Goal: Task Accomplishment & Management: Complete application form

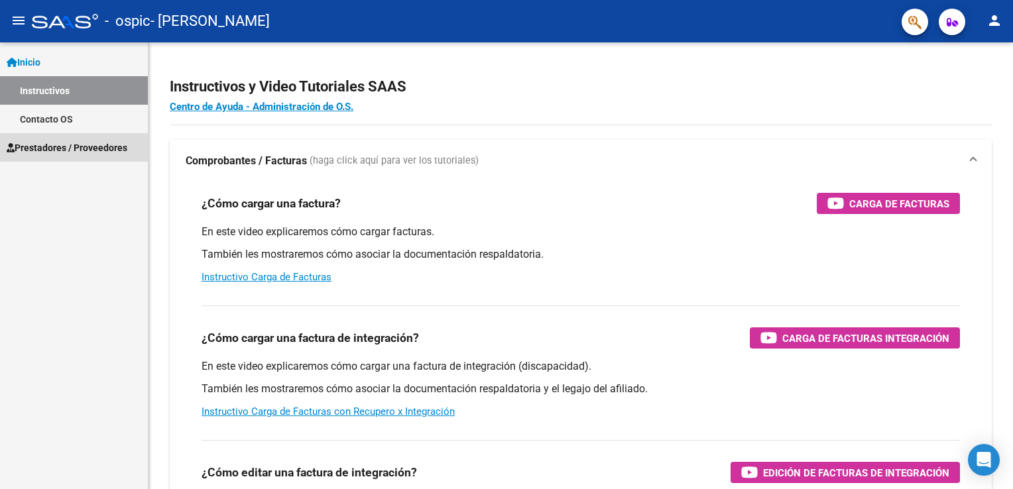
click at [109, 149] on span "Prestadores / Proveedores" at bounding box center [67, 148] width 121 height 15
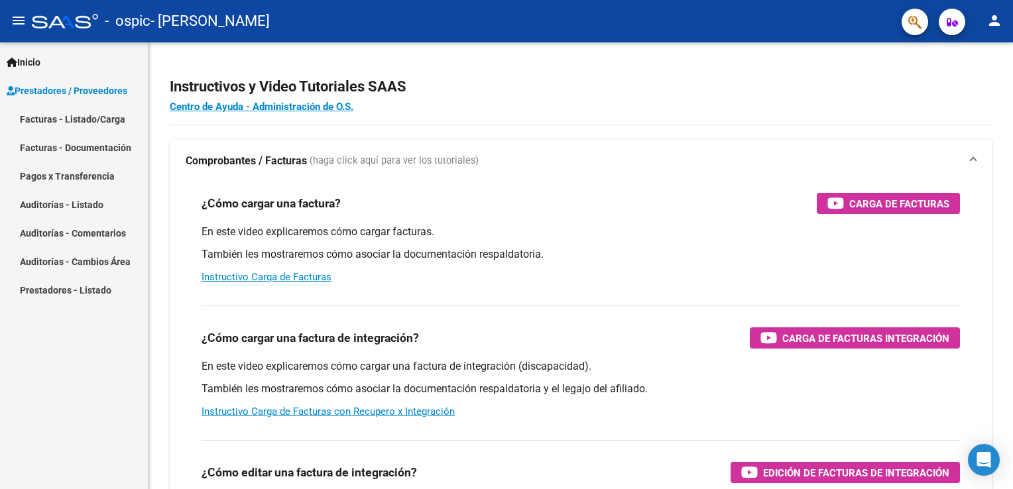
click at [109, 148] on link "Facturas - Documentación" at bounding box center [74, 147] width 148 height 29
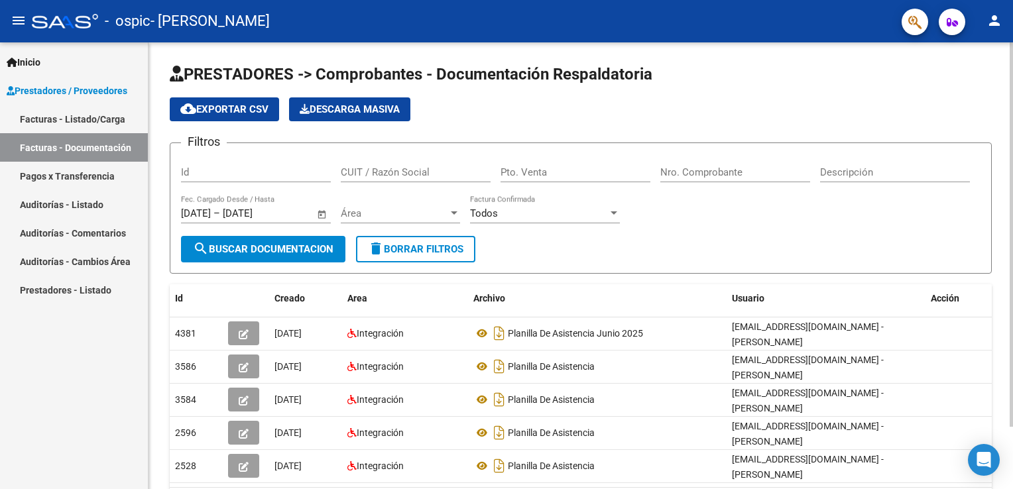
click at [305, 173] on input "Id" at bounding box center [256, 172] width 150 height 12
click at [1013, 9] on html "menu - ospic - [PERSON_NAME] SOLEDAD person Inicio Instructivos Contacto OS Pre…" at bounding box center [506, 244] width 1013 height 489
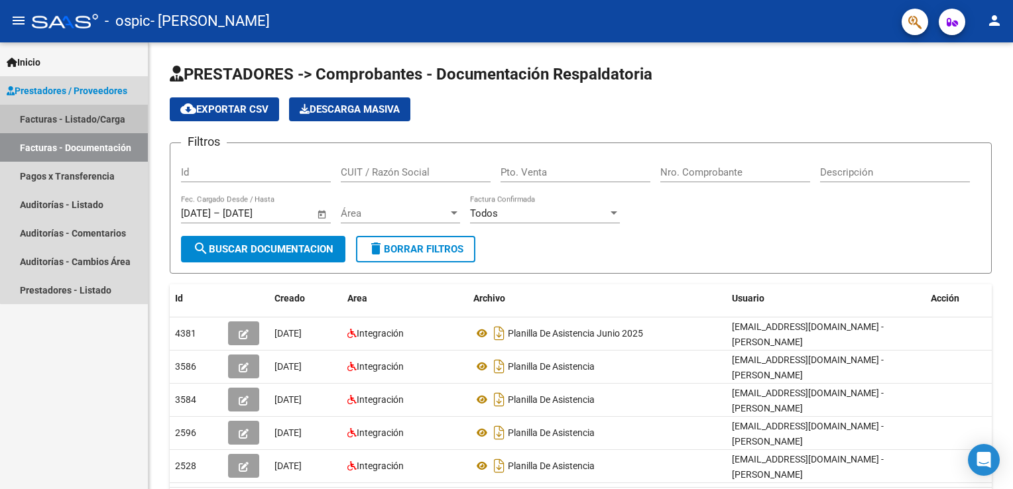
click at [90, 120] on link "Facturas - Listado/Carga" at bounding box center [74, 119] width 148 height 29
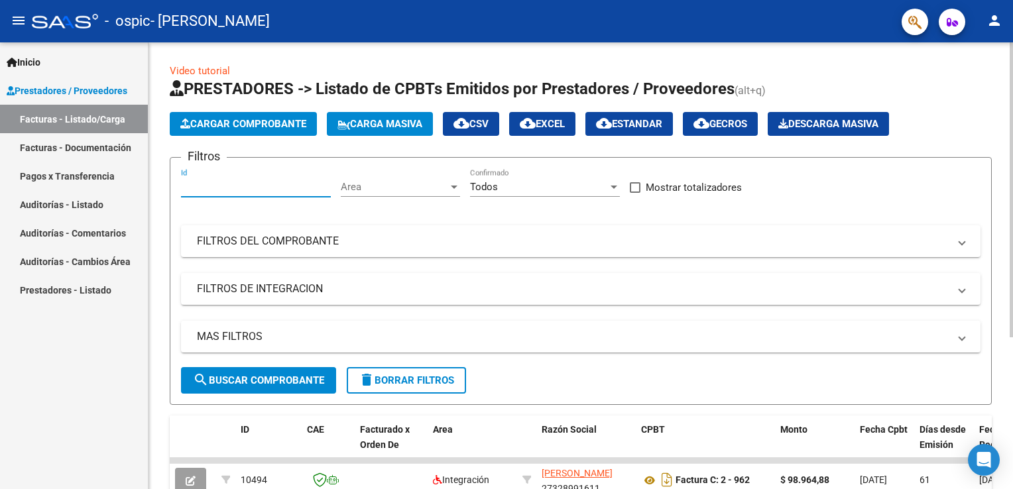
click at [239, 186] on input "Id" at bounding box center [256, 187] width 150 height 12
click at [389, 186] on span "Area" at bounding box center [394, 187] width 107 height 12
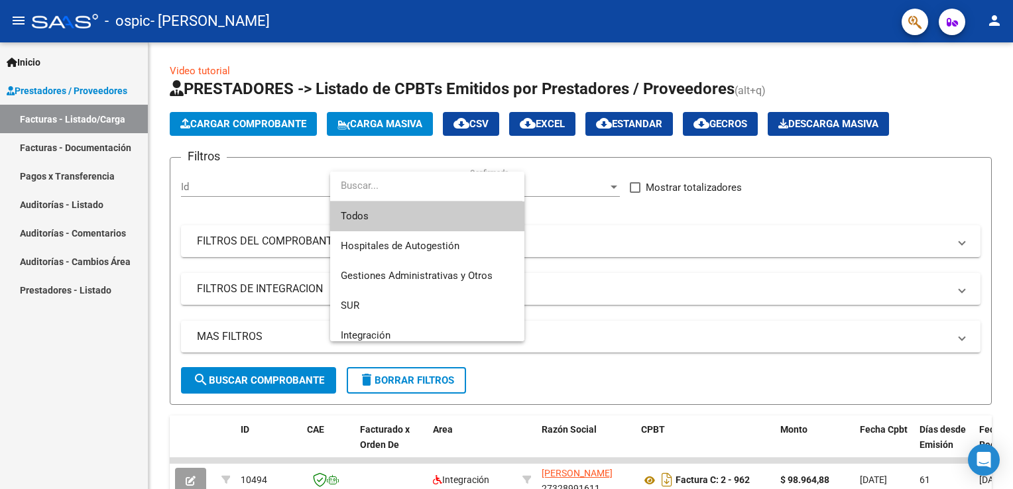
click at [645, 290] on div at bounding box center [506, 244] width 1013 height 489
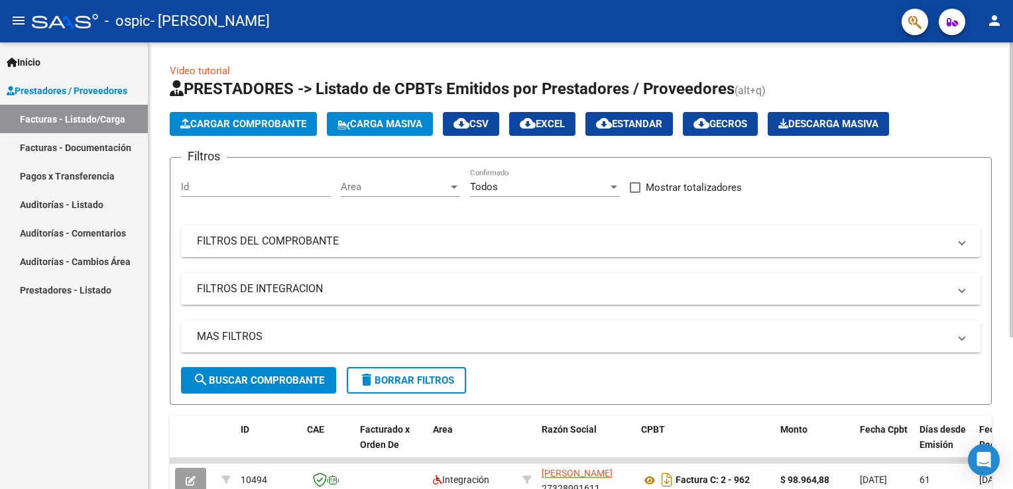
click at [259, 132] on button "Cargar Comprobante" at bounding box center [243, 124] width 147 height 24
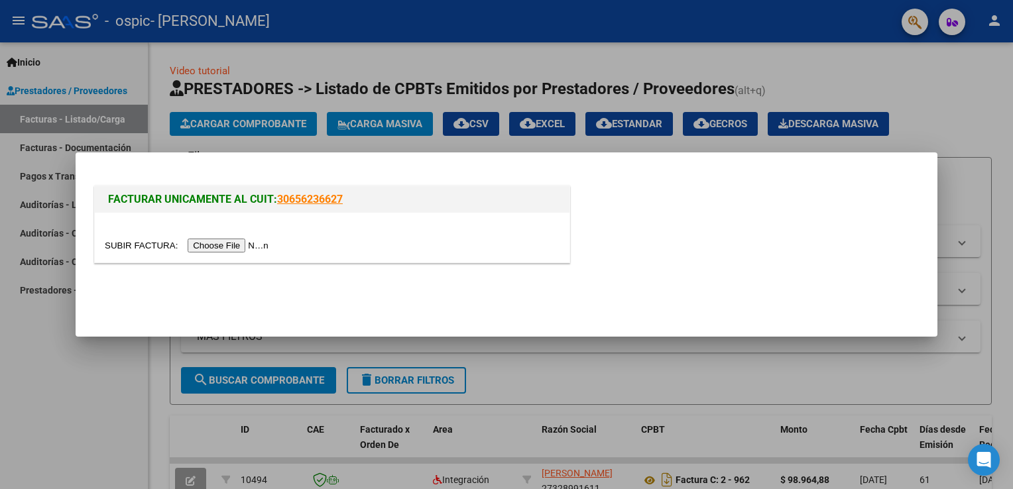
click at [231, 245] on input "file" at bounding box center [189, 246] width 168 height 14
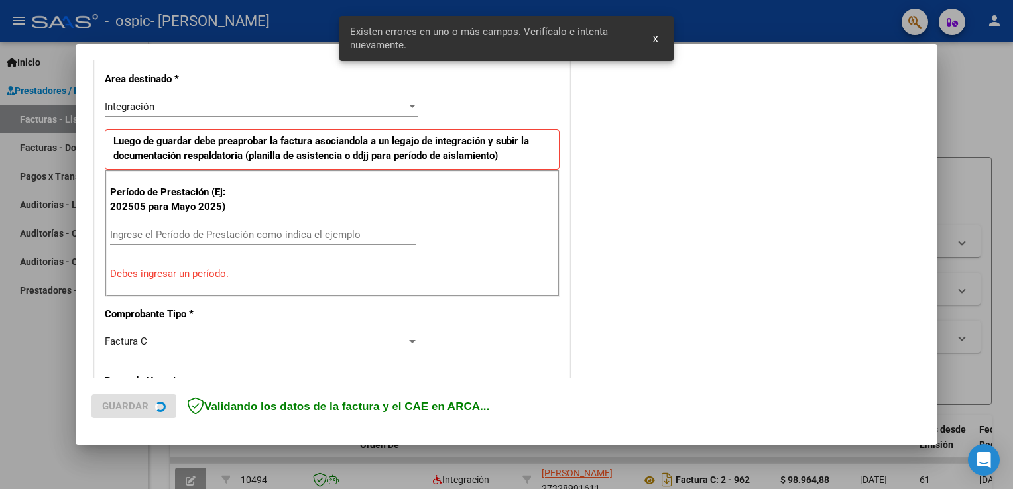
scroll to position [302, 0]
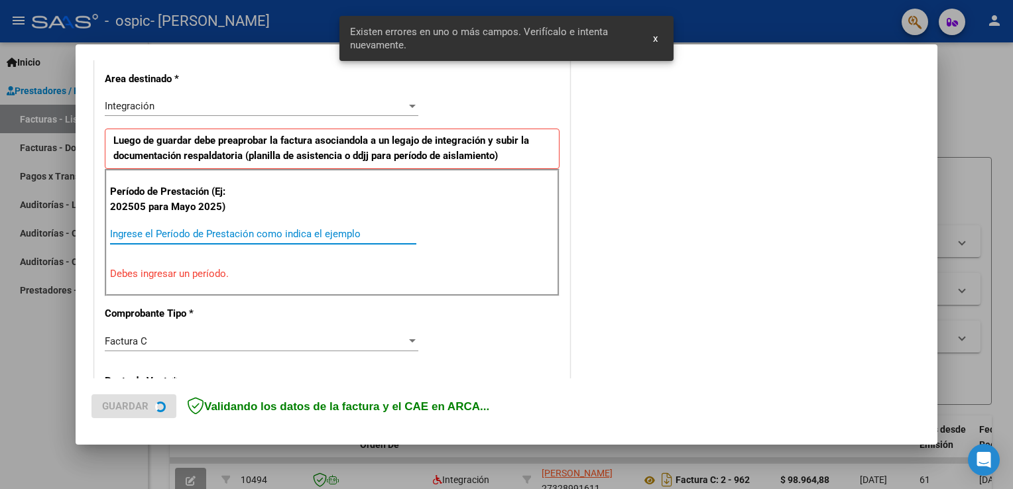
click at [324, 235] on input "Ingrese el Período de Prestación como indica el ejemplo" at bounding box center [263, 234] width 306 height 12
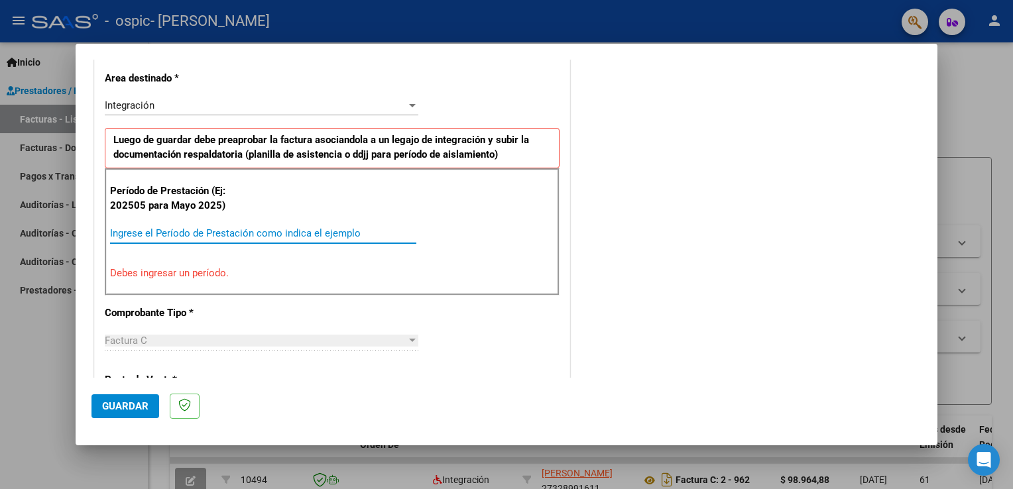
click at [324, 235] on input "Ingrese el Período de Prestación como indica el ejemplo" at bounding box center [263, 233] width 306 height 12
click at [136, 235] on input "Ingrese el Período de Prestación como indica el ejemplo" at bounding box center [263, 233] width 306 height 12
click at [222, 227] on input "Ingrese el Período de Prestación como indica el ejemplo" at bounding box center [263, 233] width 306 height 12
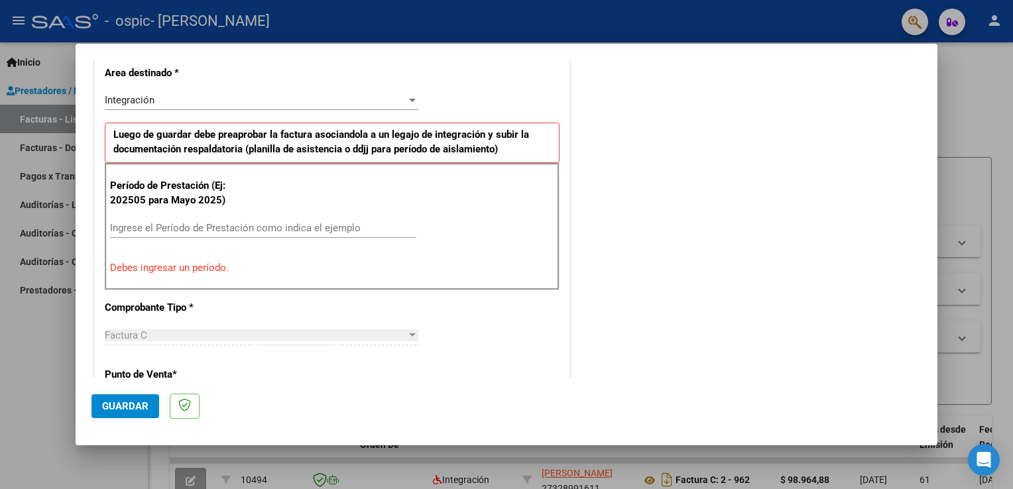
scroll to position [245, 0]
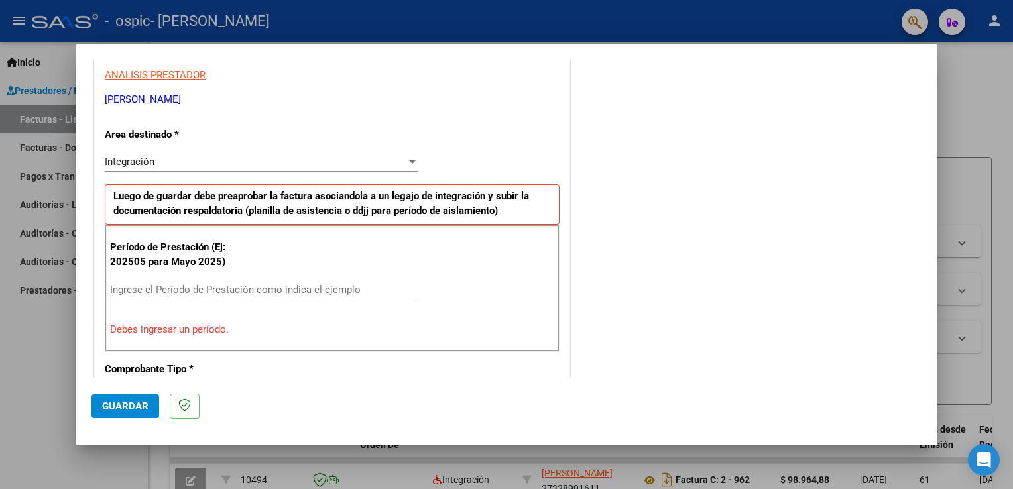
click at [253, 294] on div "Ingrese el Período de Prestación como indica el ejemplo" at bounding box center [263, 290] width 306 height 20
drag, startPoint x: 935, startPoint y: 190, endPoint x: 846, endPoint y: 183, distance: 89.2
click at [846, 183] on div "COMENTARIOS Comentarios del Prestador / Gerenciador:" at bounding box center [747, 422] width 349 height 1187
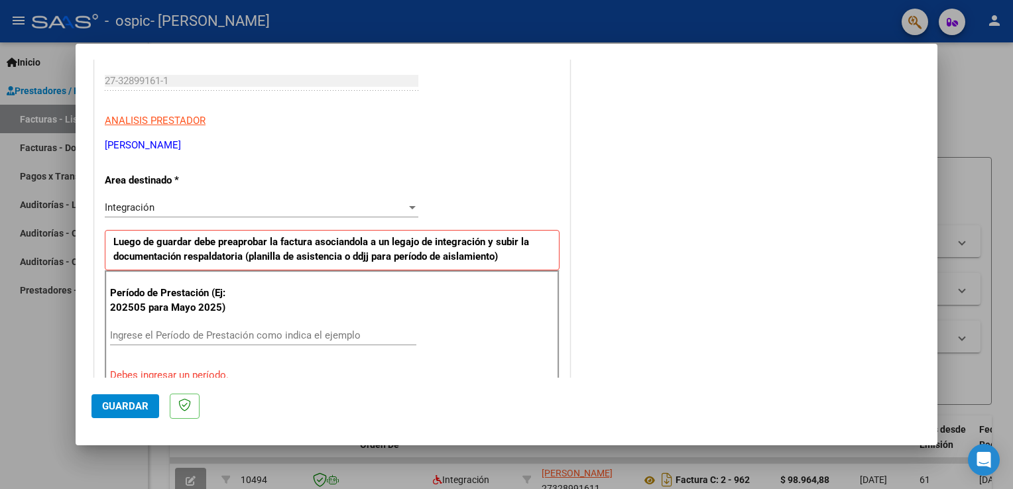
scroll to position [149, 0]
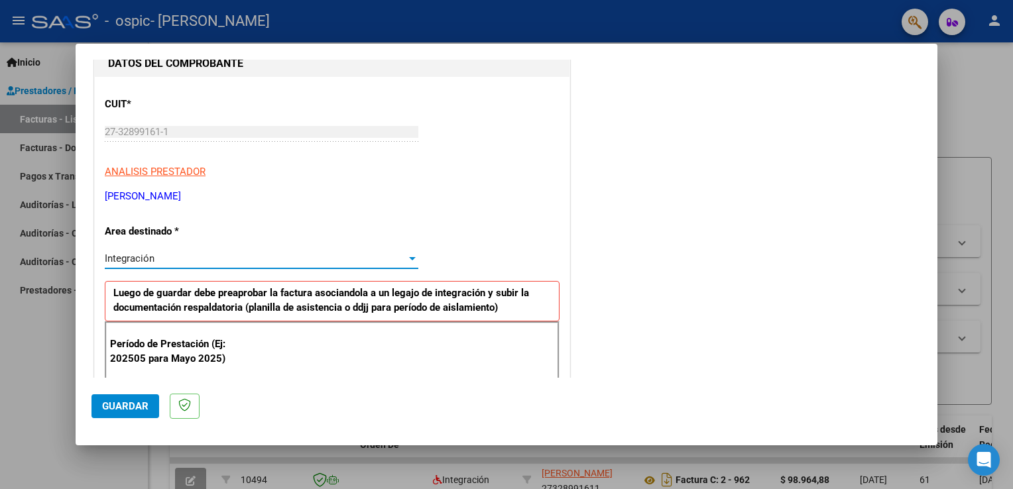
click at [413, 261] on div at bounding box center [413, 258] width 12 height 11
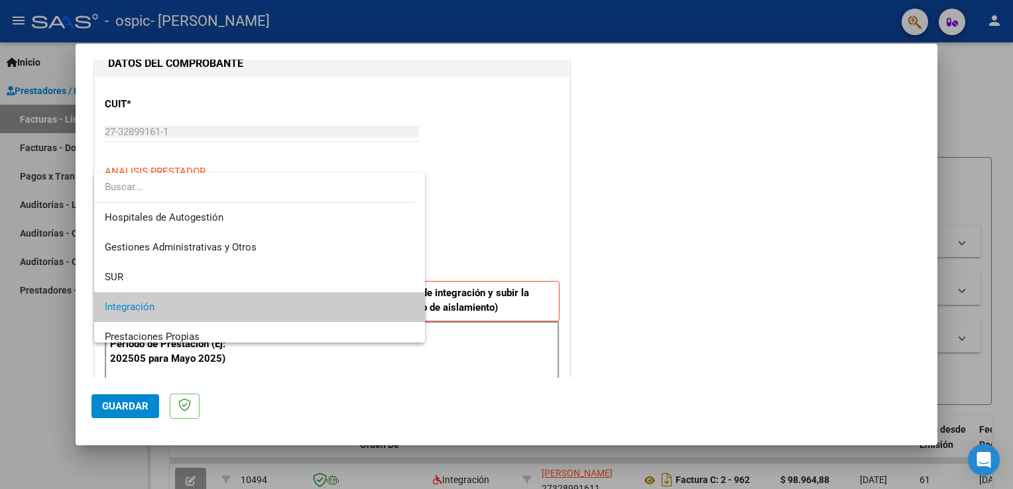
scroll to position [49, 0]
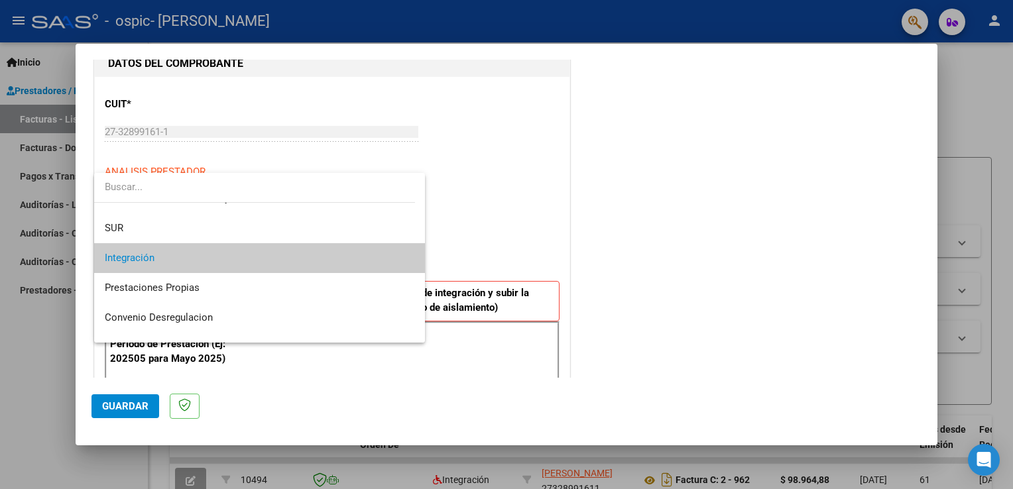
click at [500, 225] on div at bounding box center [506, 244] width 1013 height 489
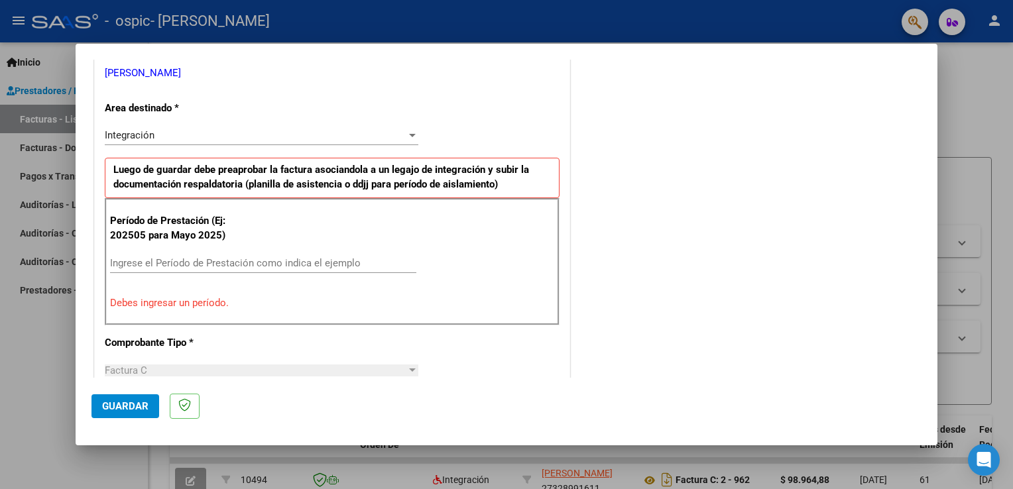
scroll to position [302, 0]
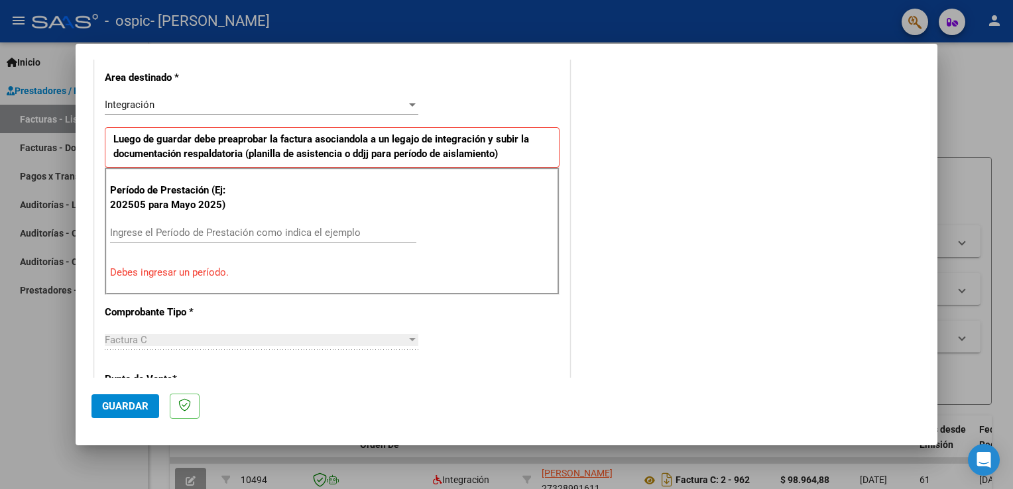
click at [249, 246] on div "Ingrese el Período de Prestación como indica el ejemplo" at bounding box center [263, 239] width 306 height 32
click at [189, 268] on p "Debes ingresar un período." at bounding box center [332, 272] width 444 height 15
click at [164, 231] on input "Ingrese el Período de Prestación como indica el ejemplo" at bounding box center [263, 233] width 306 height 12
type input "2"
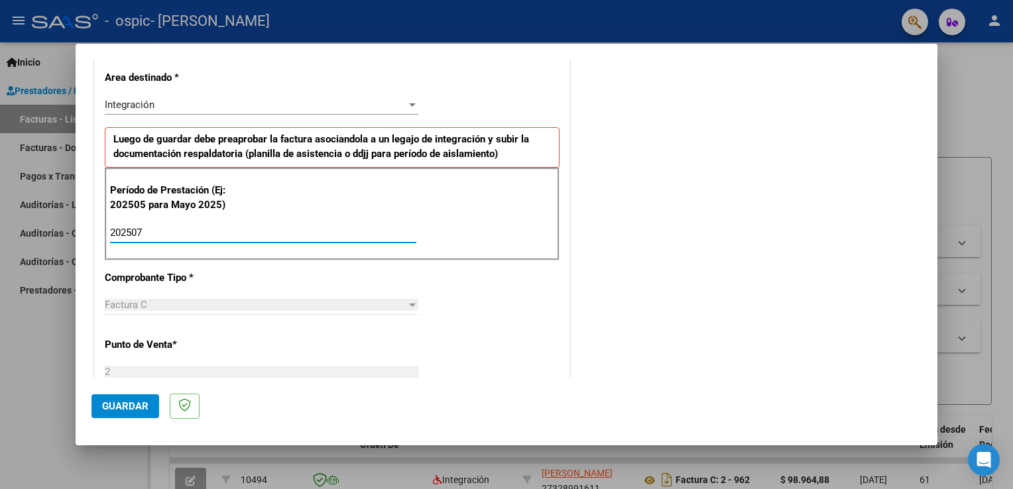
type input "202507"
click at [133, 407] on span "Guardar" at bounding box center [125, 407] width 46 height 12
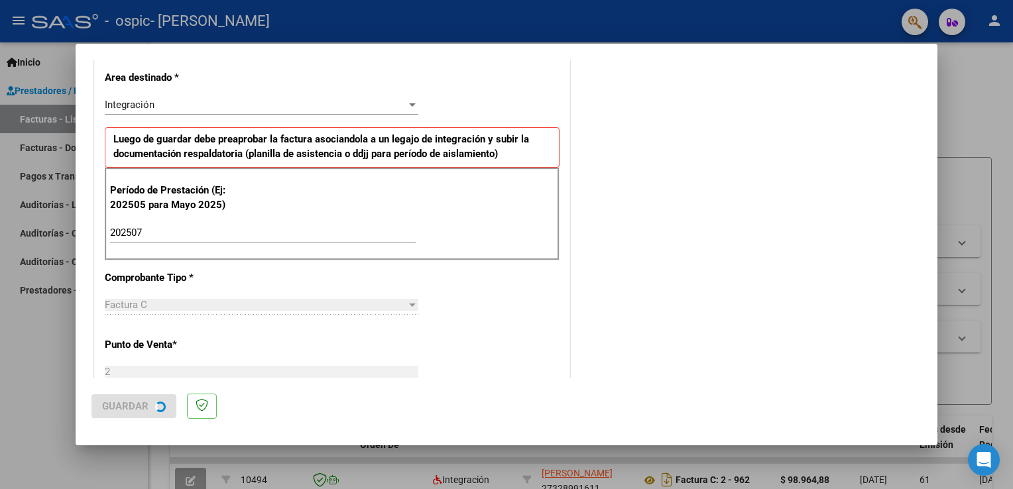
scroll to position [0, 0]
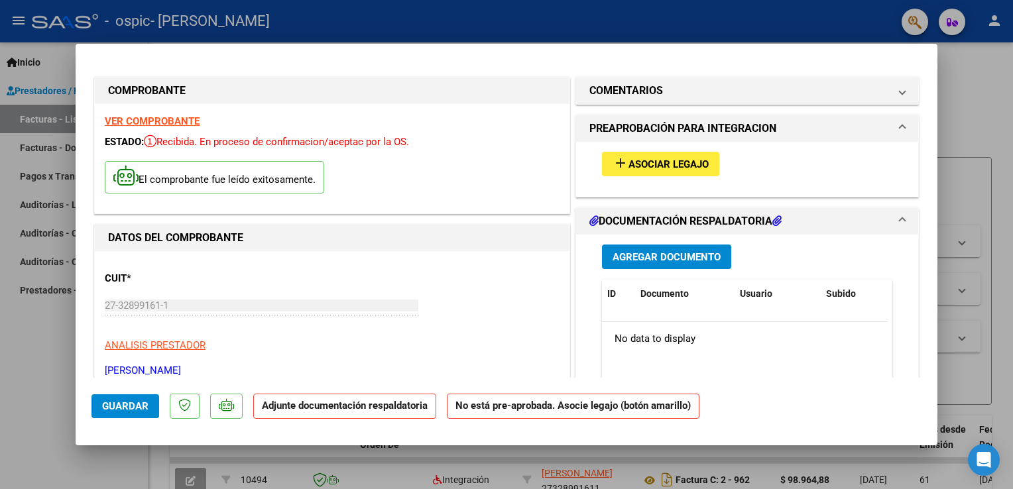
click at [648, 161] on span "Asociar Legajo" at bounding box center [669, 165] width 80 height 12
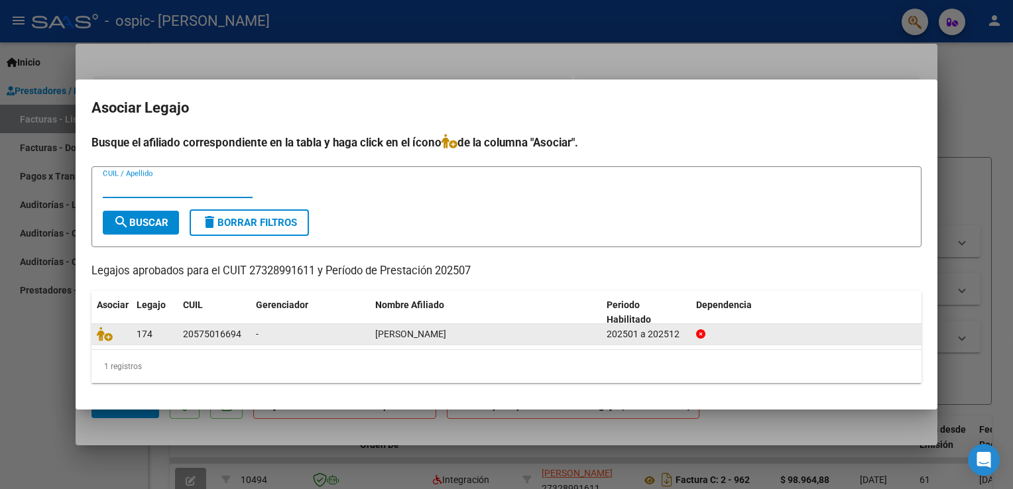
click at [297, 336] on div "-" at bounding box center [310, 334] width 109 height 15
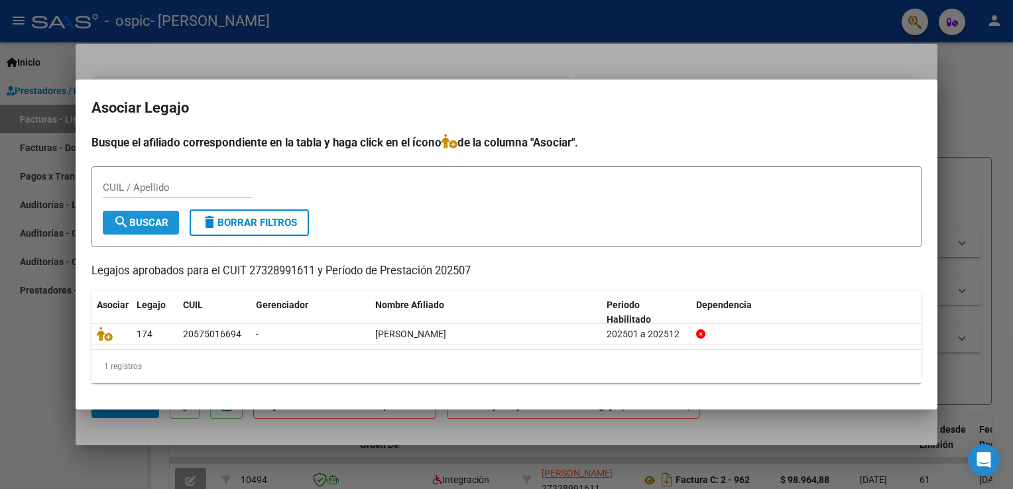
click at [159, 224] on span "search Buscar" at bounding box center [140, 223] width 55 height 12
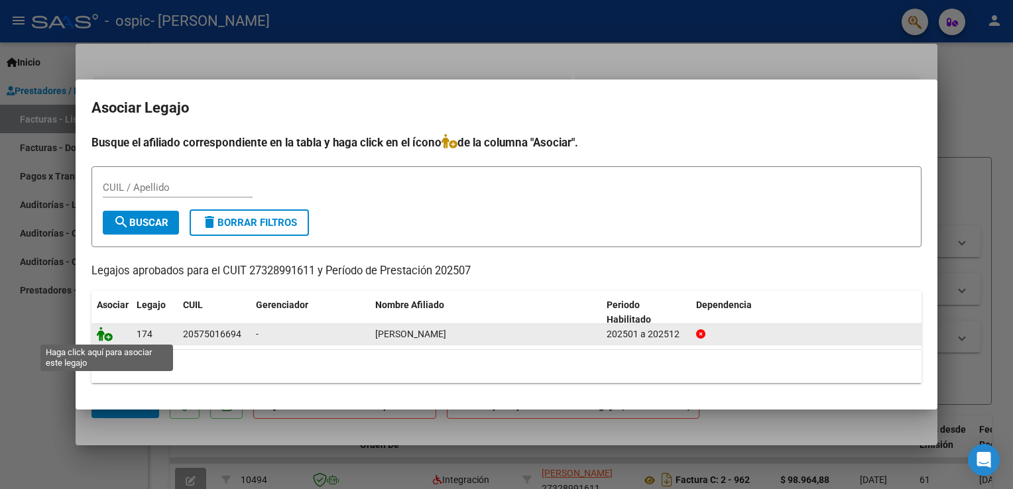
click at [106, 336] on icon at bounding box center [105, 334] width 16 height 15
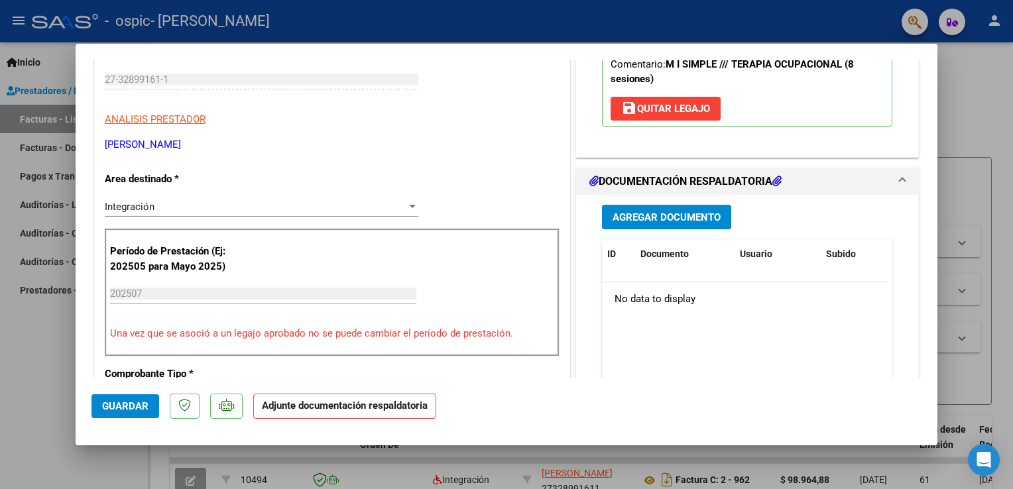
scroll to position [231, 0]
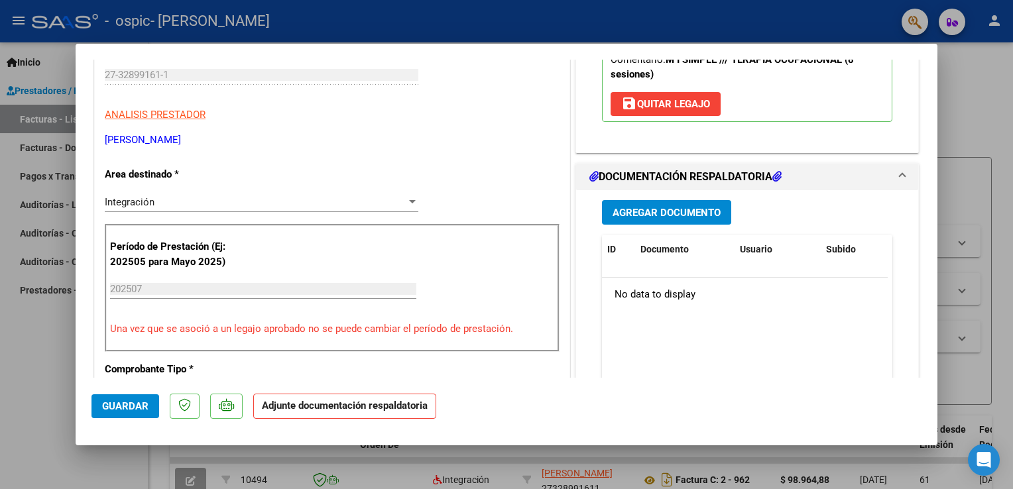
click at [711, 216] on span "Agregar Documento" at bounding box center [667, 213] width 108 height 12
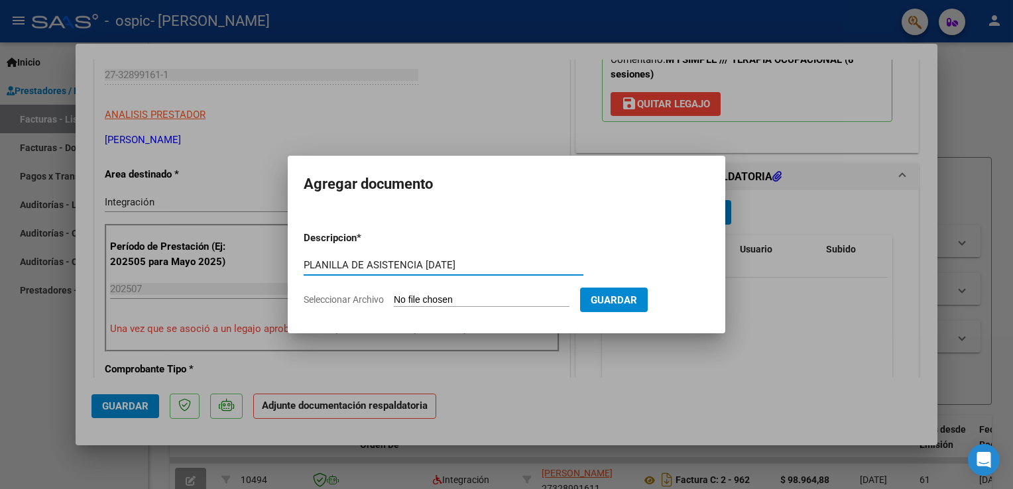
type input "PLANILLA DE ASISTENCIA [DATE]"
click at [637, 304] on span "Guardar" at bounding box center [614, 300] width 46 height 12
click at [472, 300] on input "Seleccionar Archivo" at bounding box center [482, 300] width 176 height 13
type input "C:\fakepath\PLANILLA DE ASISTENCIA.jpg"
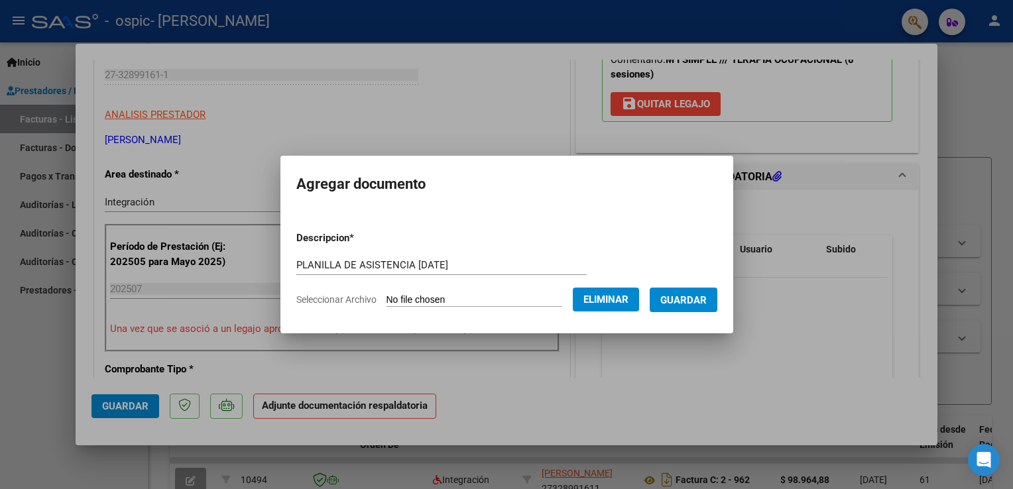
click at [707, 298] on span "Guardar" at bounding box center [684, 300] width 46 height 12
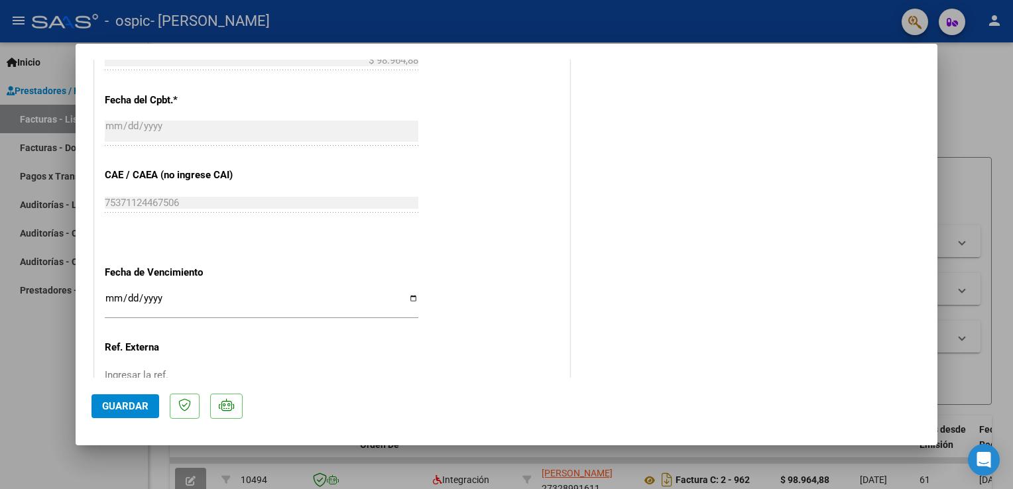
scroll to position [868, 0]
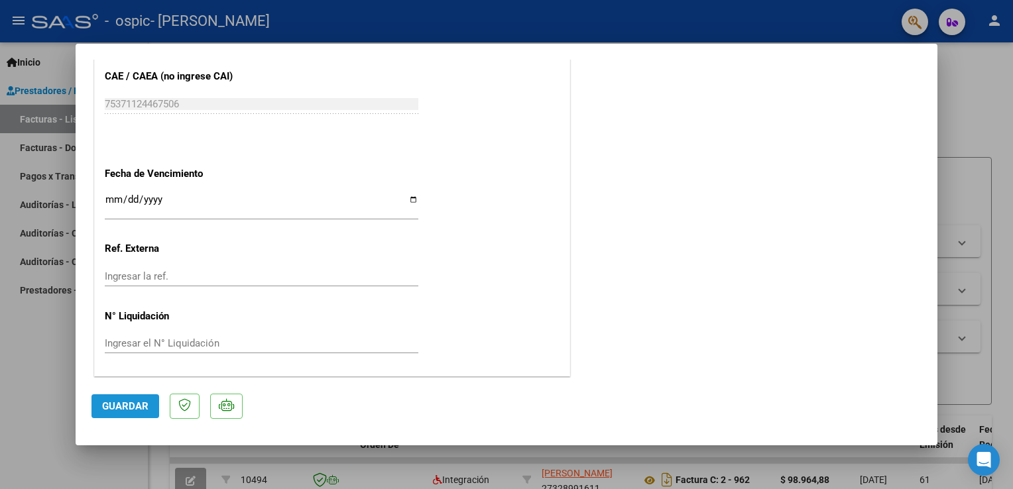
click at [140, 405] on span "Guardar" at bounding box center [125, 407] width 46 height 12
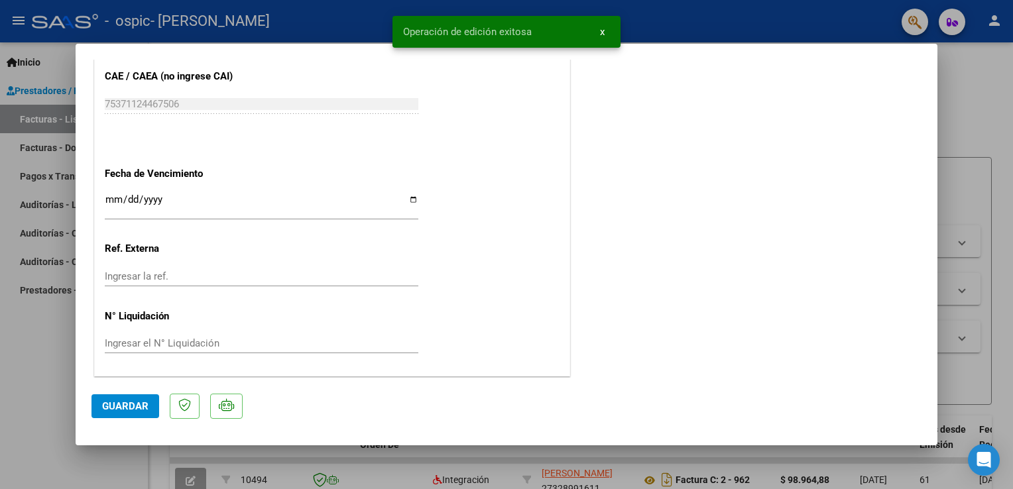
click at [806, 31] on div at bounding box center [506, 244] width 1013 height 489
type input "$ 0,00"
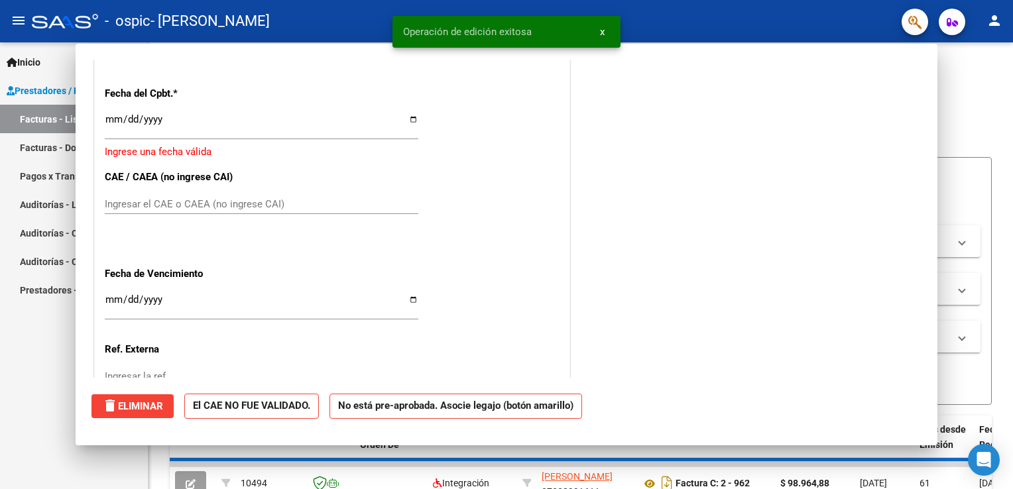
scroll to position [968, 0]
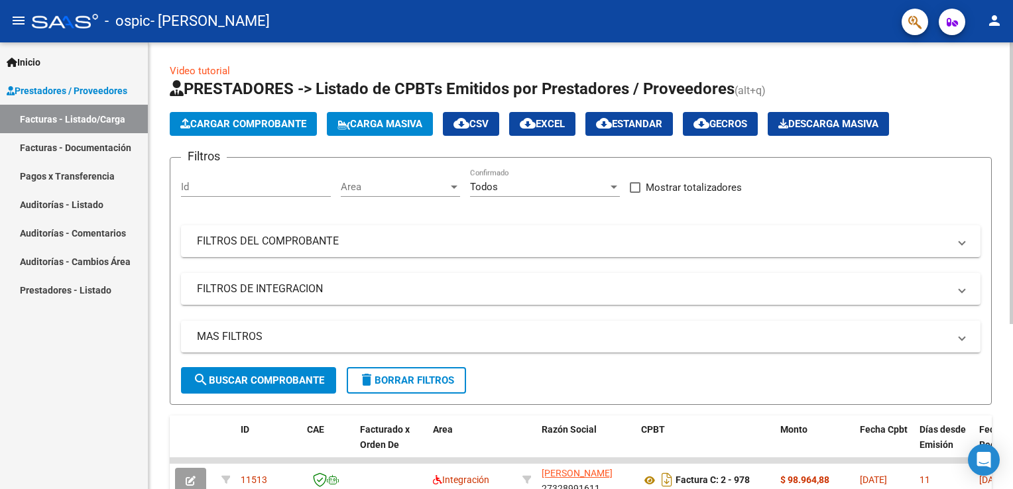
click at [291, 125] on span "Cargar Comprobante" at bounding box center [243, 124] width 126 height 12
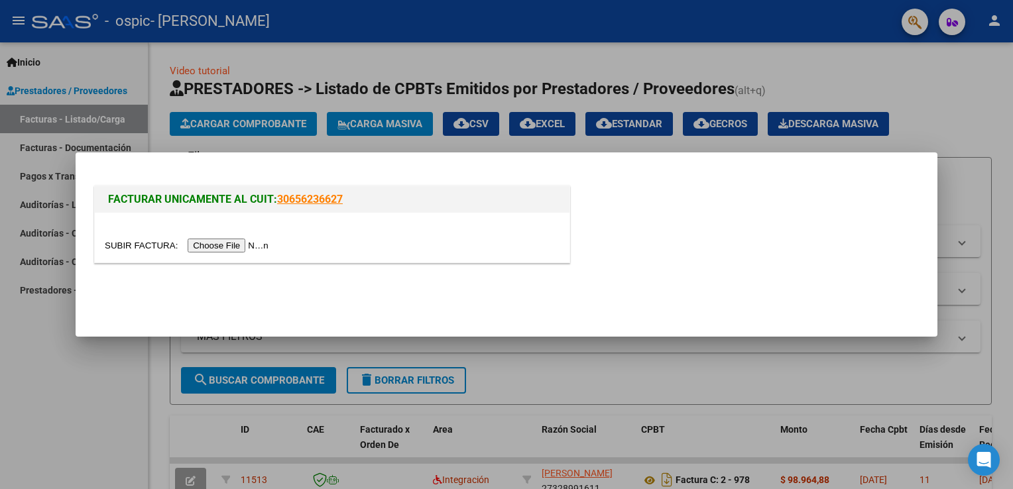
click at [224, 249] on input "file" at bounding box center [189, 246] width 168 height 14
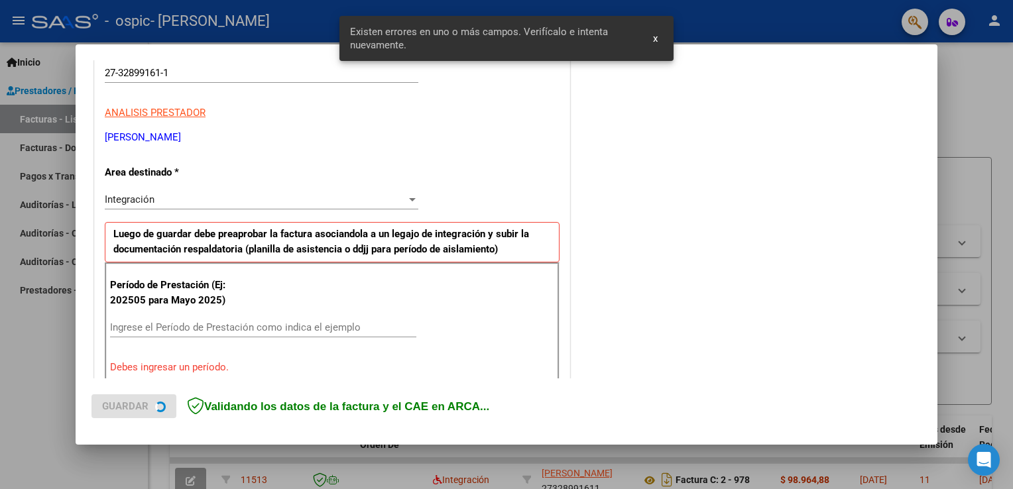
scroll to position [277, 0]
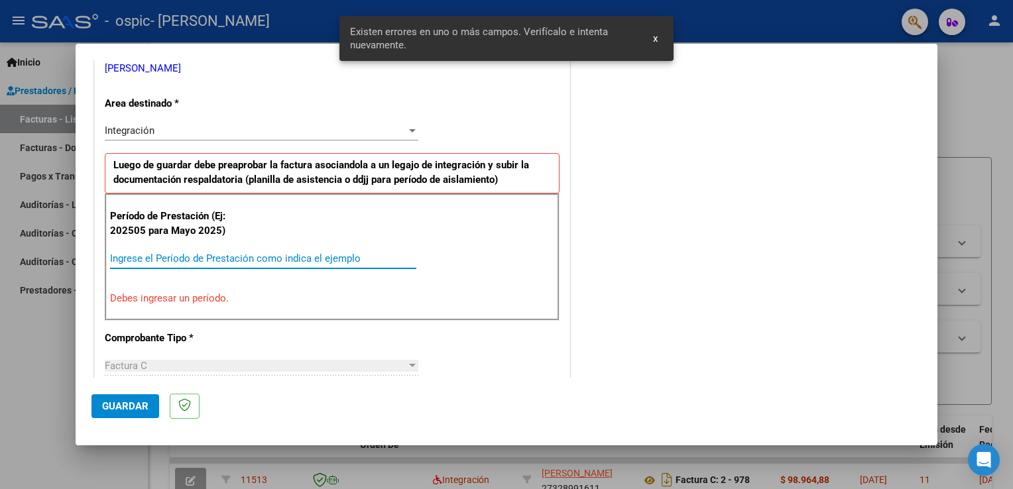
click at [216, 257] on input "Ingrese el Período de Prestación como indica el ejemplo" at bounding box center [263, 259] width 306 height 12
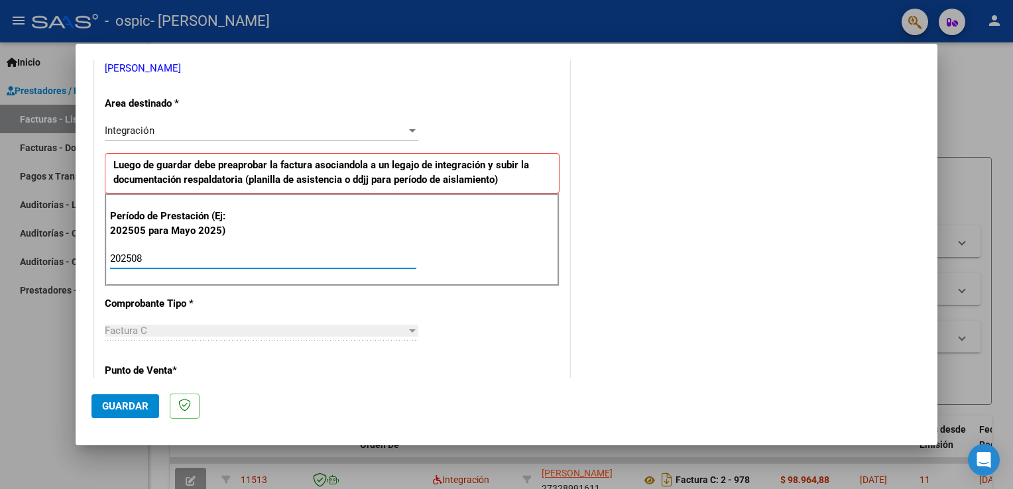
type input "202508"
click at [125, 399] on button "Guardar" at bounding box center [126, 407] width 68 height 24
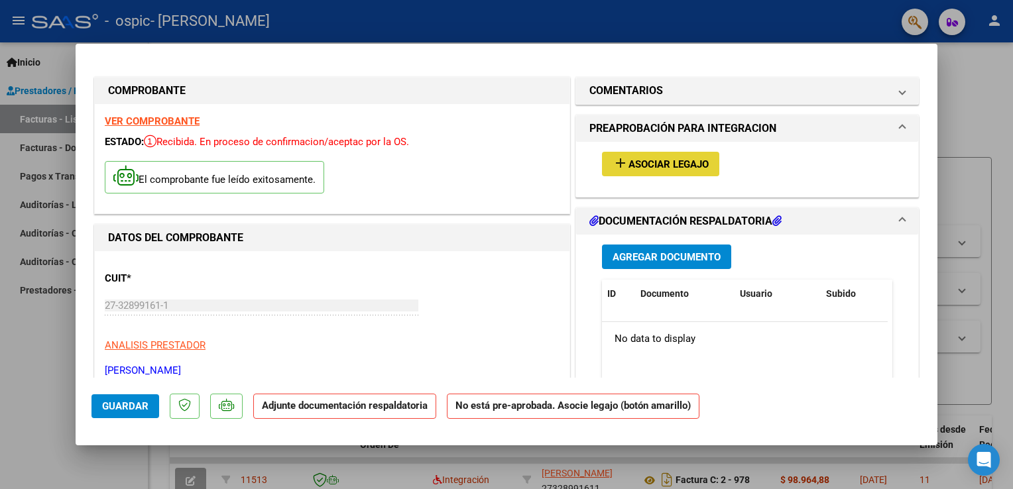
click at [638, 158] on span "add Asociar Legajo" at bounding box center [661, 164] width 96 height 12
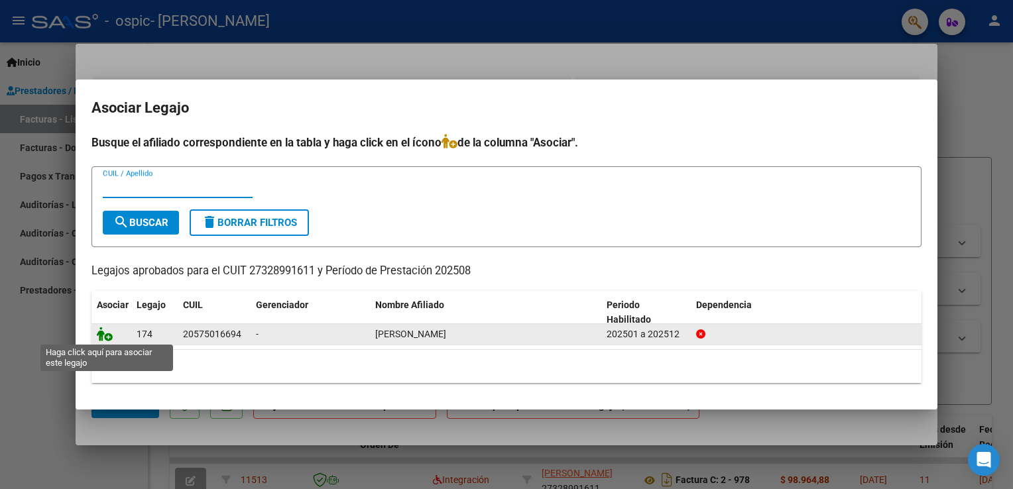
click at [109, 332] on icon at bounding box center [105, 334] width 16 height 15
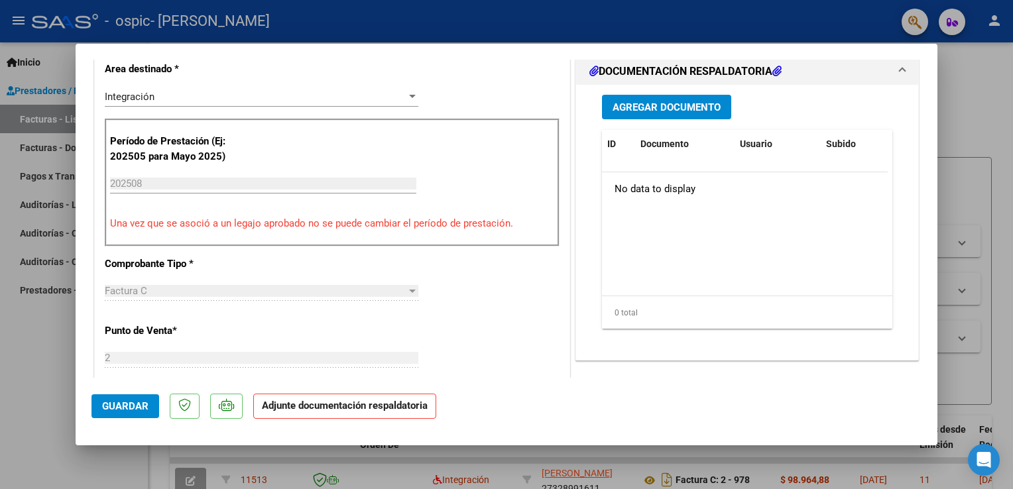
scroll to position [338, 0]
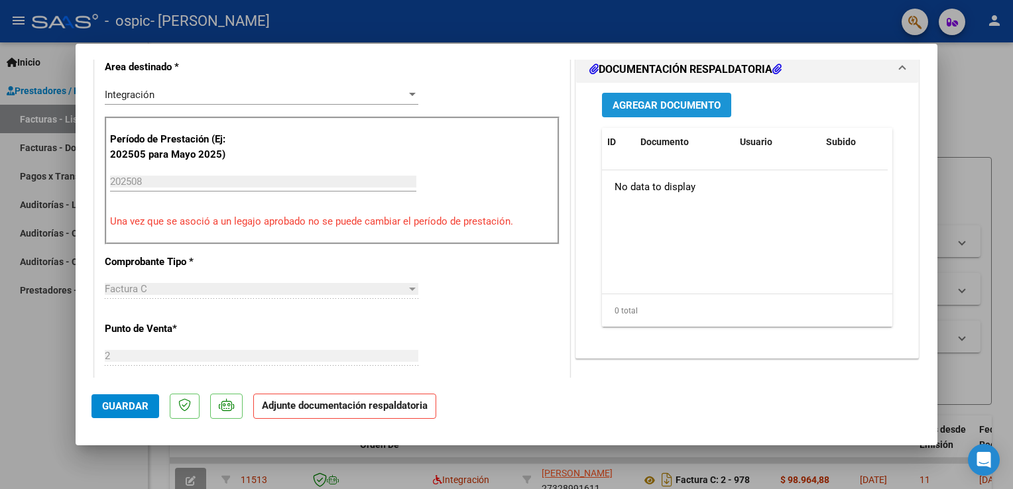
click at [658, 107] on span "Agregar Documento" at bounding box center [667, 105] width 108 height 12
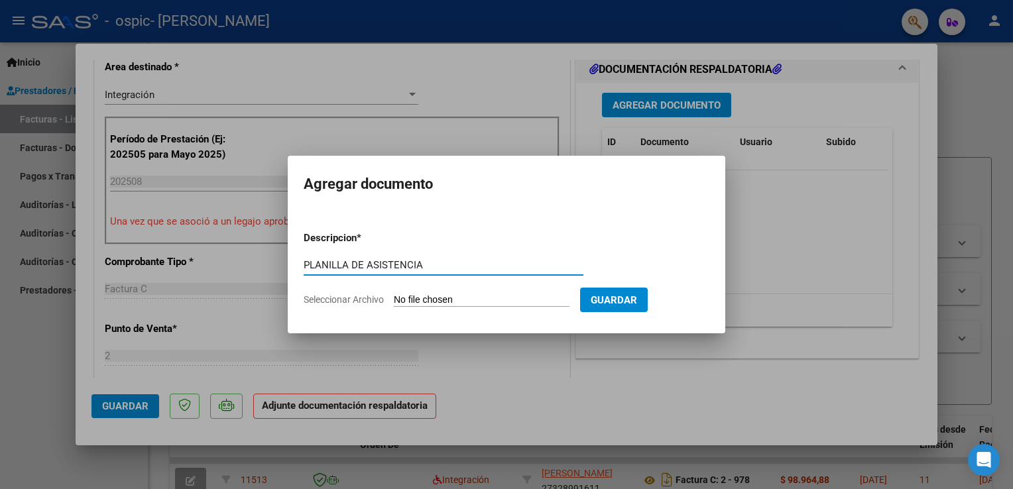
click at [439, 262] on input "PLANILLA DE ASISTENCIA" at bounding box center [444, 265] width 280 height 12
type input "PLANILLA DE ASISTENCIA"
click at [424, 296] on input "Seleccionar Archivo" at bounding box center [482, 300] width 176 height 13
type input "C:\fakepath\PLANILLA DE ASISTENCIA.jpg"
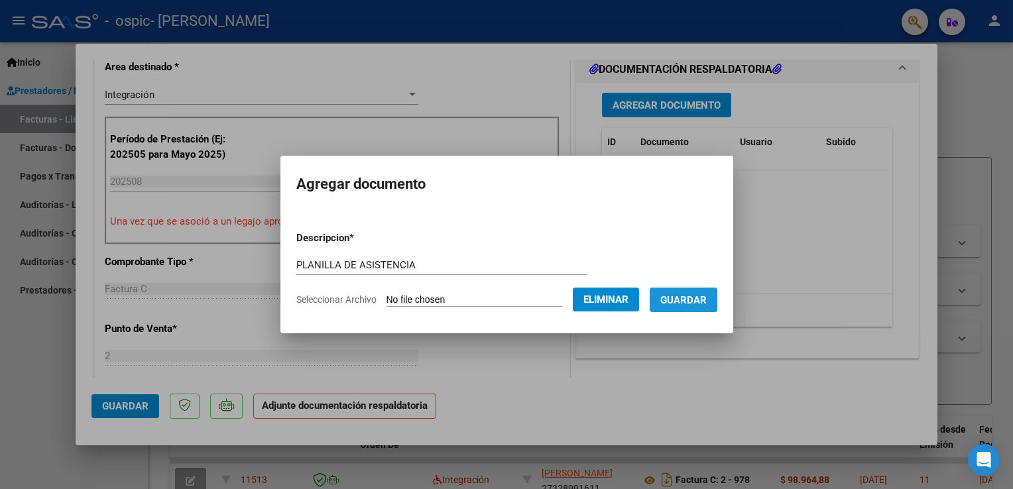
click at [684, 292] on button "Guardar" at bounding box center [684, 300] width 68 height 25
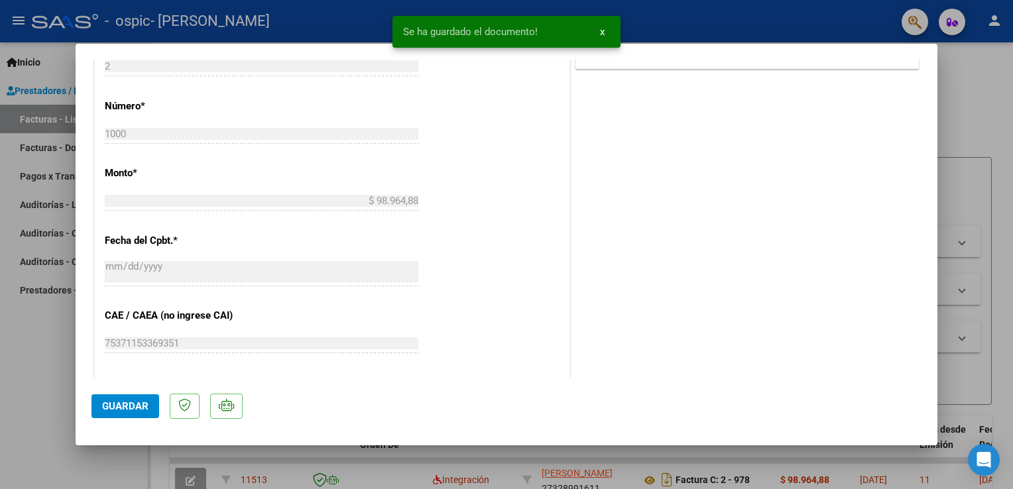
scroll to position [868, 0]
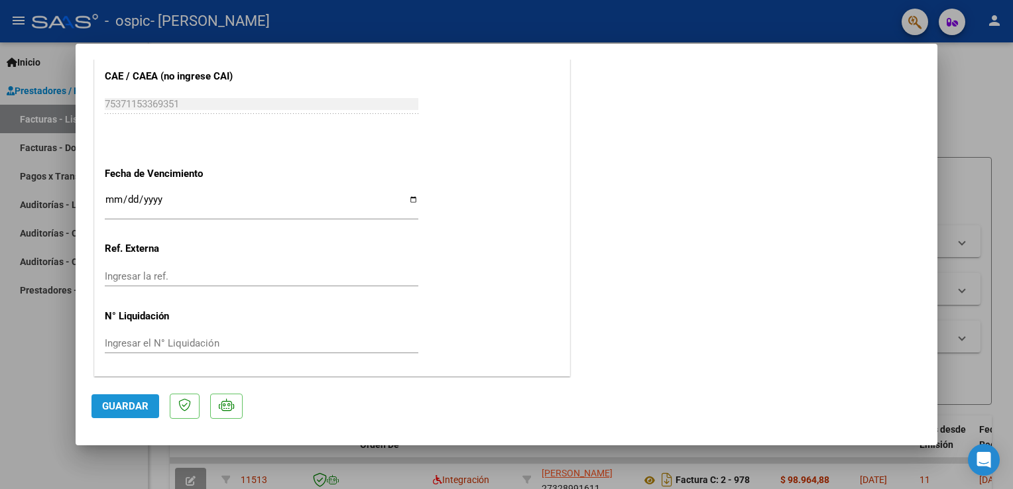
click at [134, 414] on button "Guardar" at bounding box center [126, 407] width 68 height 24
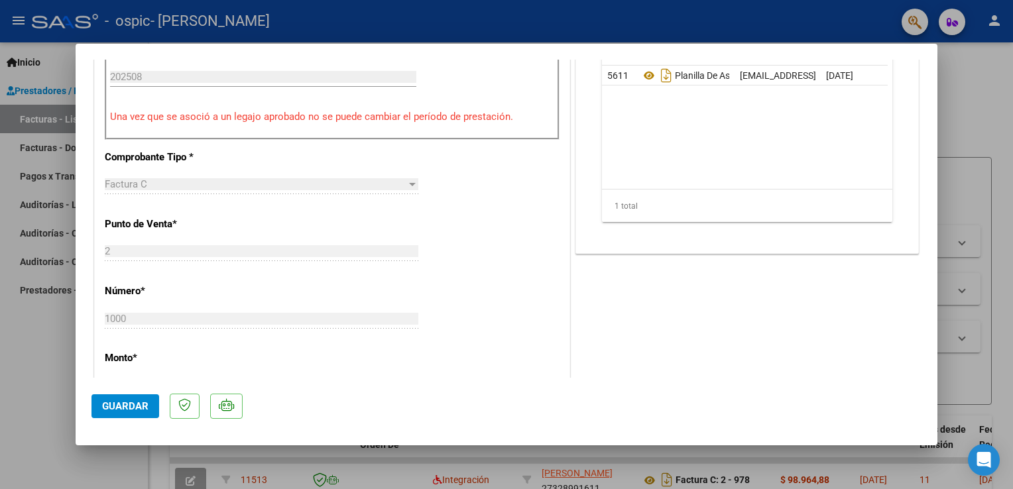
scroll to position [446, 0]
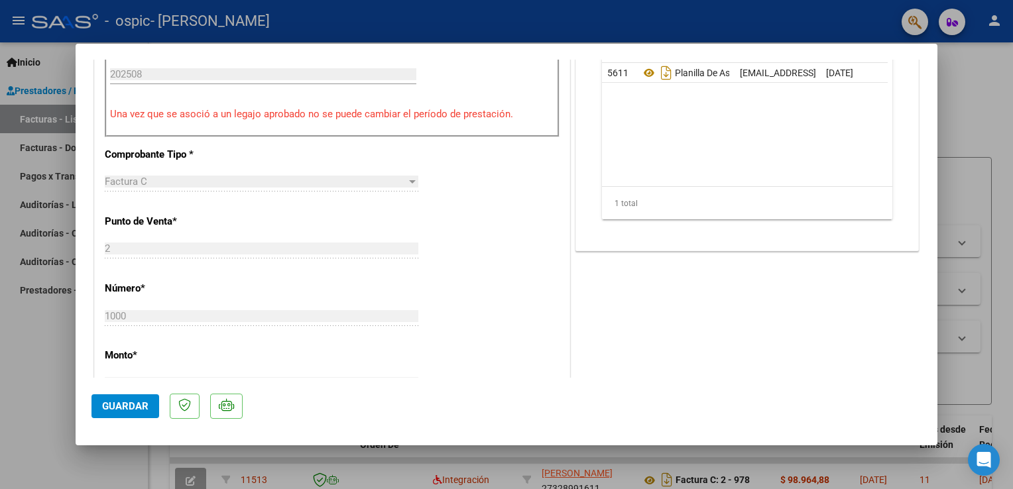
click at [135, 406] on span "Guardar" at bounding box center [125, 407] width 46 height 12
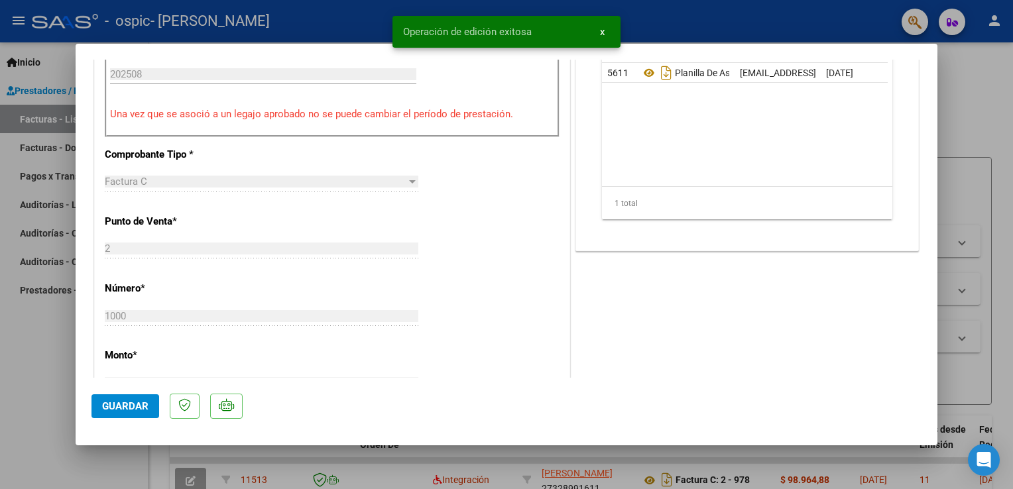
click at [964, 84] on div at bounding box center [506, 244] width 1013 height 489
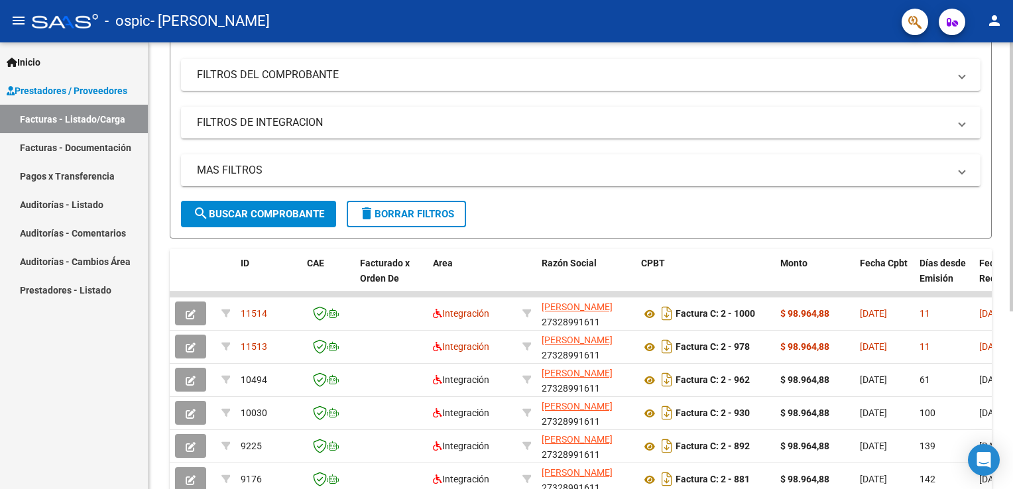
scroll to position [24, 0]
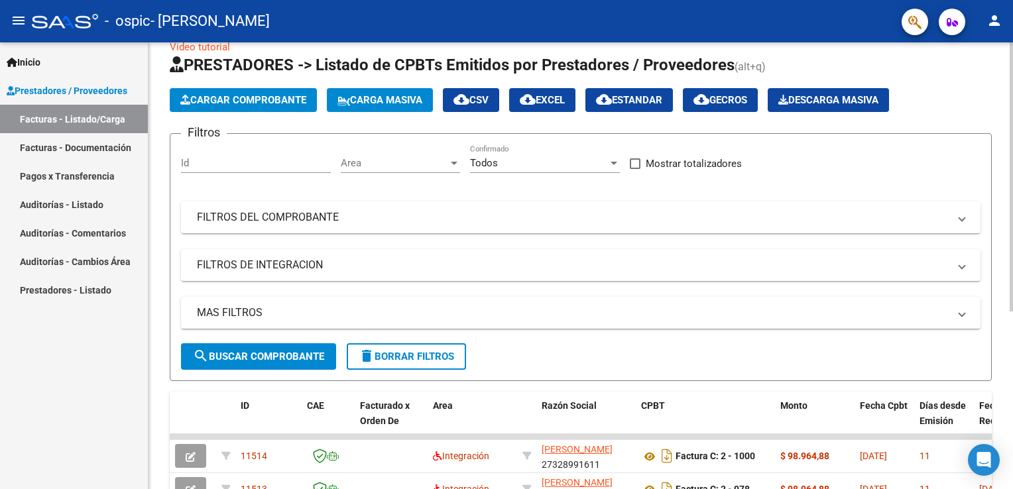
click at [1013, 62] on html "menu - ospic - [PERSON_NAME] SOLEDAD person Inicio Instructivos Contacto OS Pre…" at bounding box center [506, 244] width 1013 height 489
click at [988, 21] on mat-icon "person" at bounding box center [995, 21] width 16 height 16
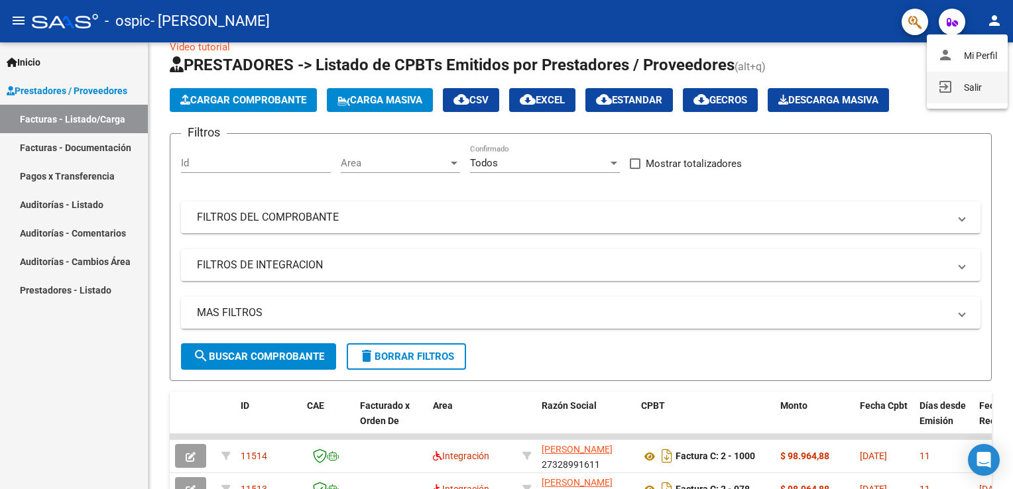
click at [966, 84] on button "exit_to_app Salir" at bounding box center [967, 88] width 81 height 32
